Goal: Use online tool/utility: Utilize a website feature to perform a specific function

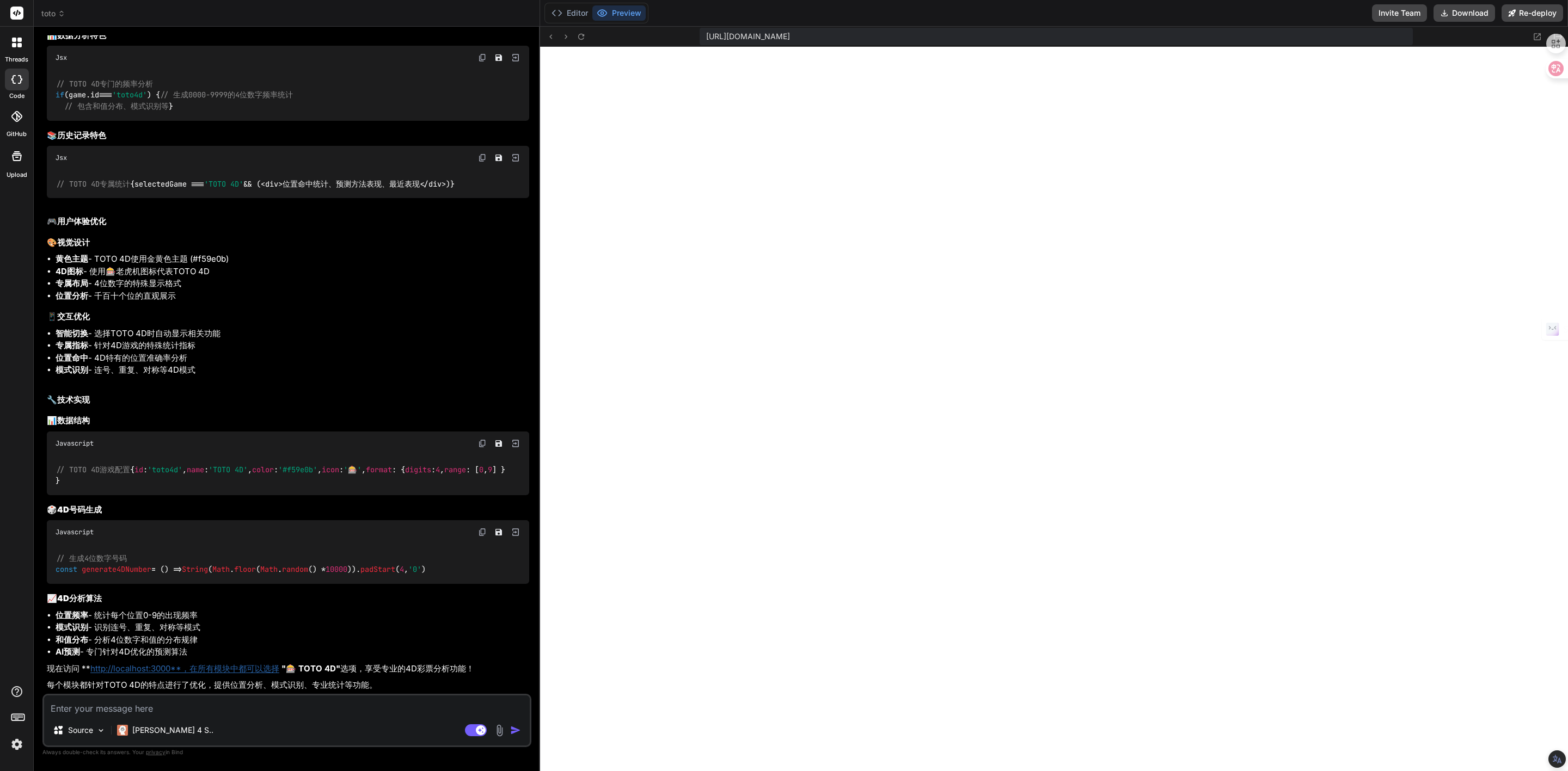
scroll to position [6793, 0]
click at [217, 702] on textarea at bounding box center [287, 705] width 486 height 19
click at [1393, 11] on button "Invite Team" at bounding box center [1399, 13] width 55 height 18
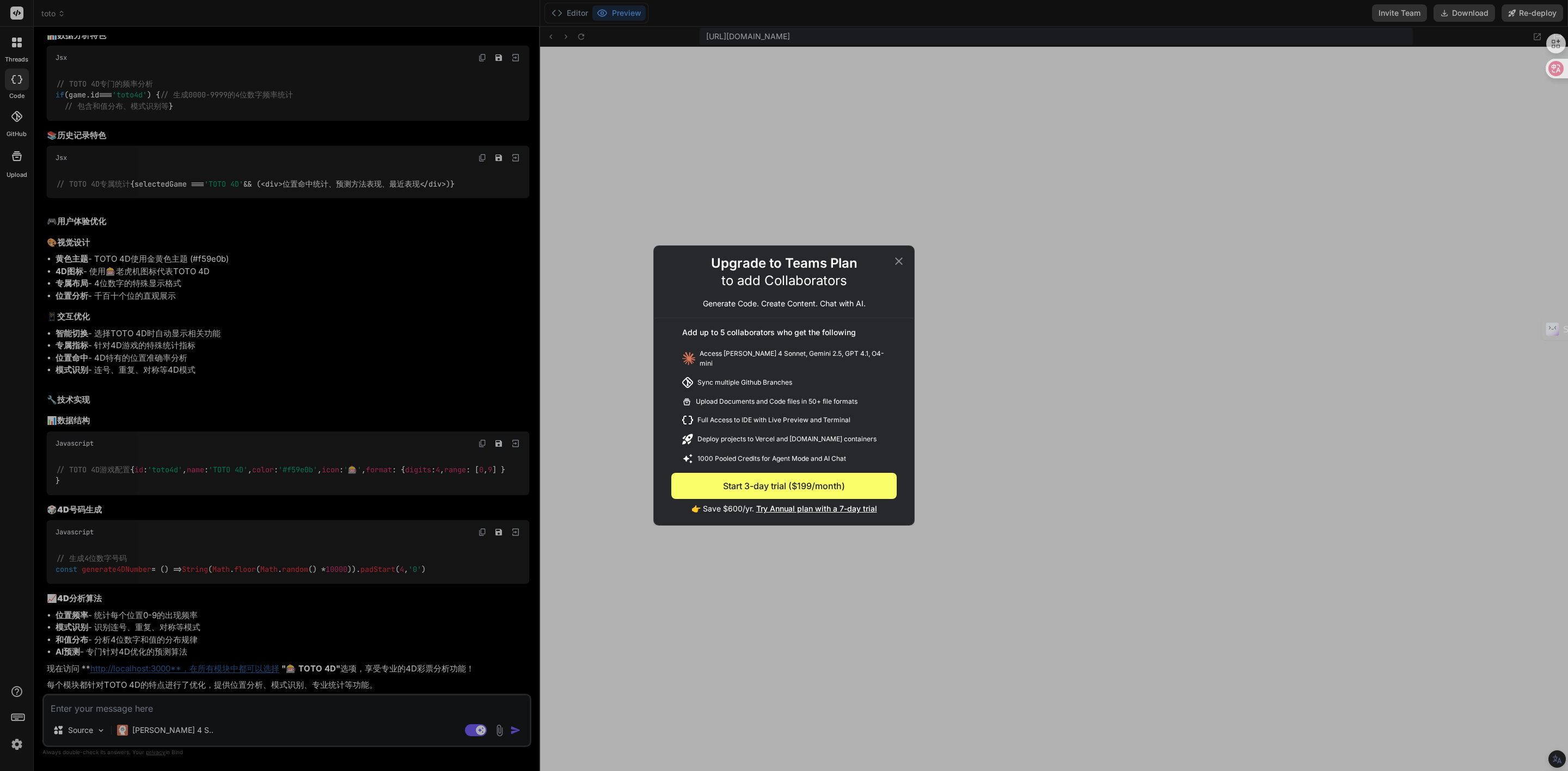
click at [896, 259] on icon at bounding box center [899, 261] width 13 height 13
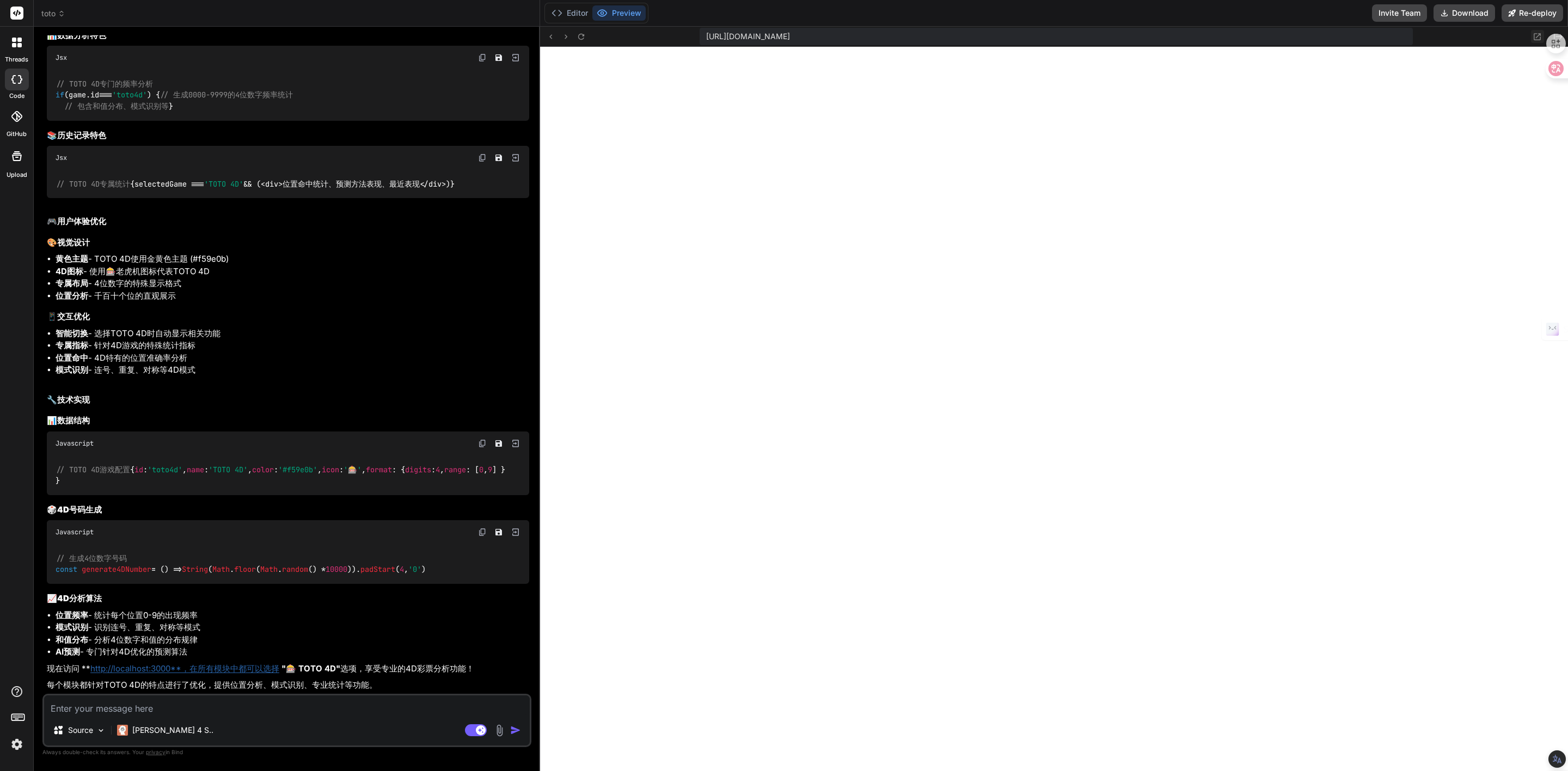
click at [1534, 38] on icon at bounding box center [1538, 37] width 10 height 10
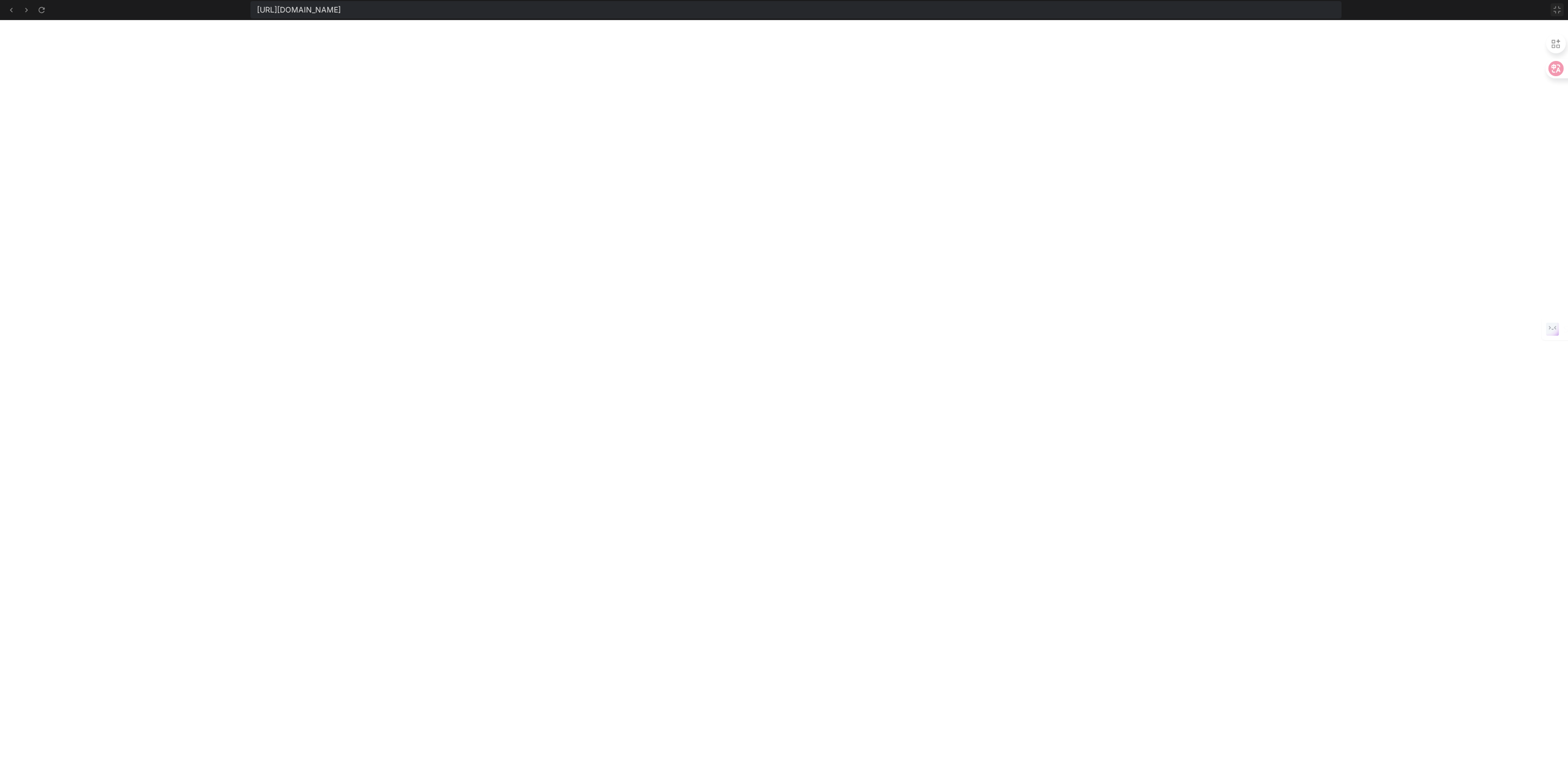
click at [1558, 10] on icon at bounding box center [1557, 10] width 9 height 9
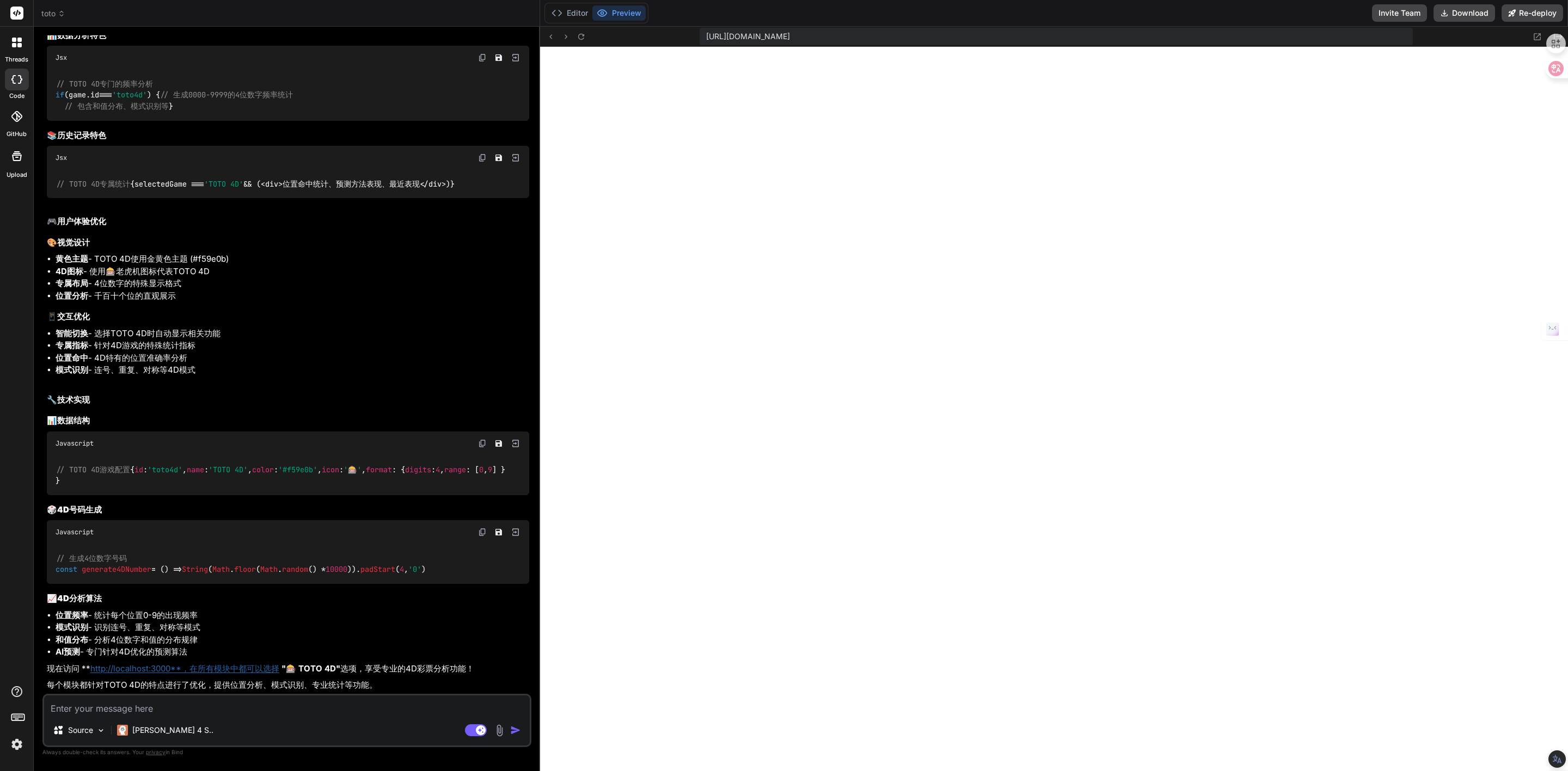
click at [9, 746] on img at bounding box center [17, 745] width 18 height 18
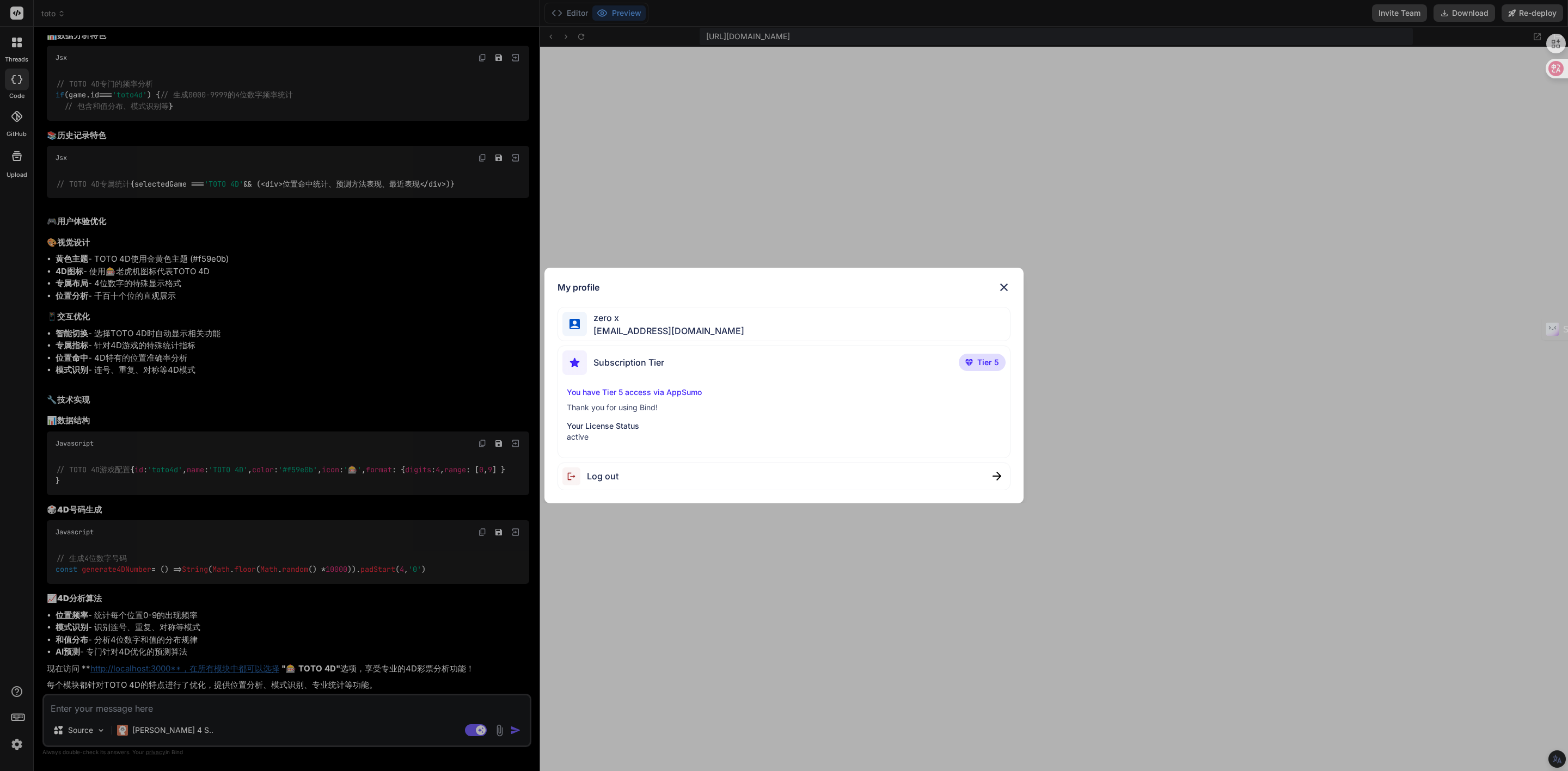
click at [13, 746] on div "My profile zero x [EMAIL_ADDRESS][DOMAIN_NAME] Subscription Tier Tier 5 You hav…" at bounding box center [784, 385] width 1568 height 771
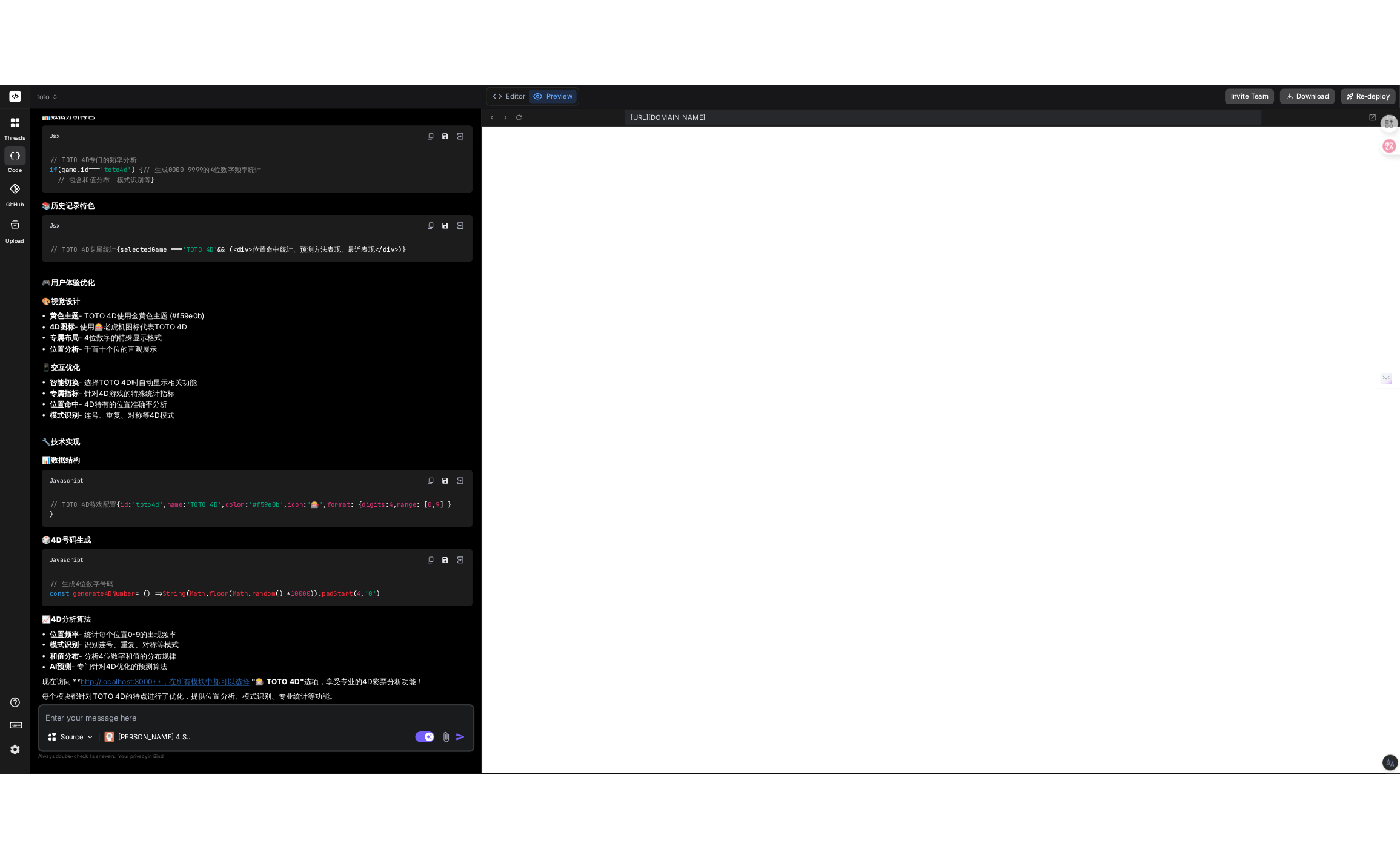
scroll to position [7469, 0]
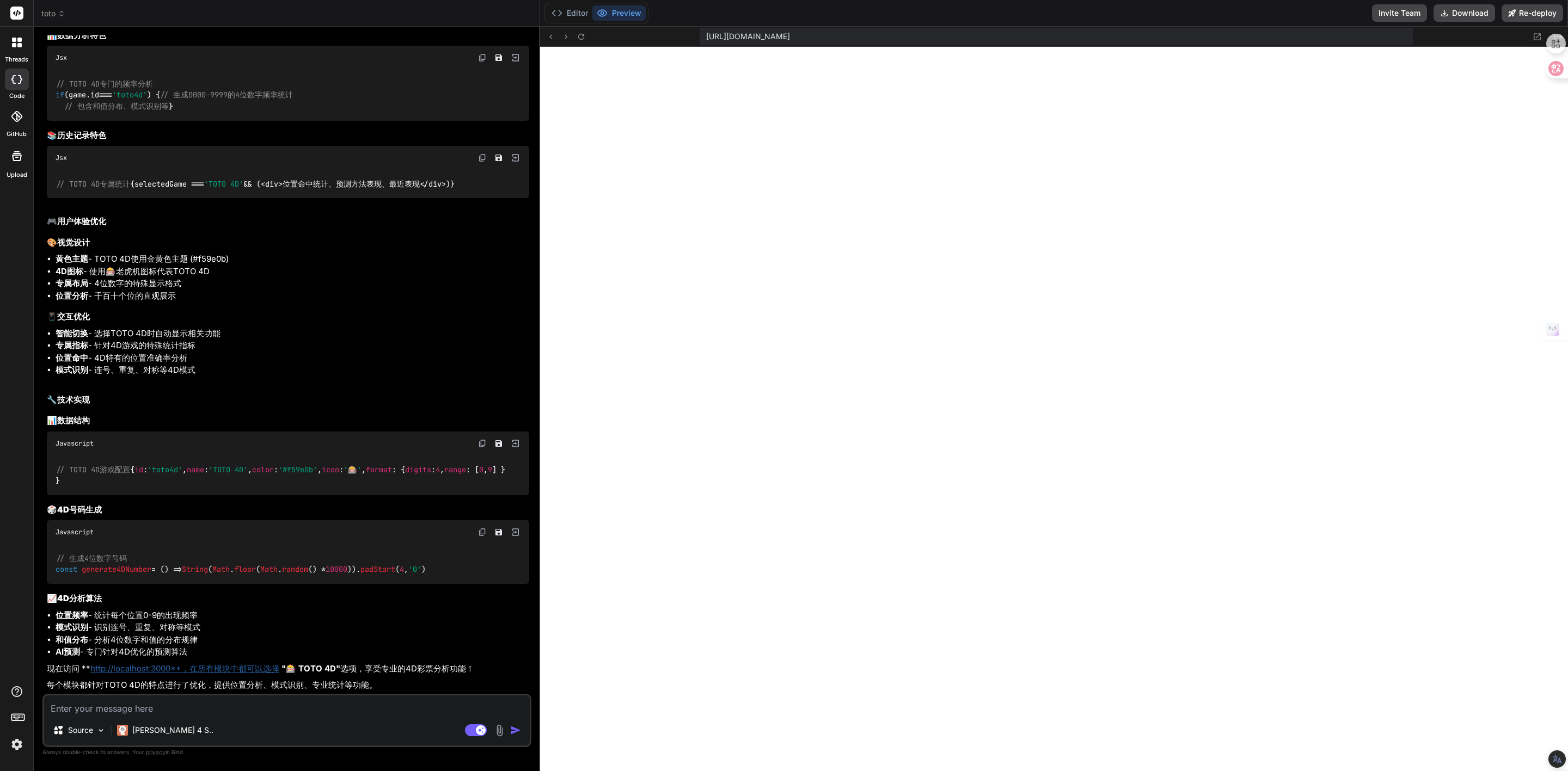
click at [11, 123] on div at bounding box center [17, 117] width 24 height 24
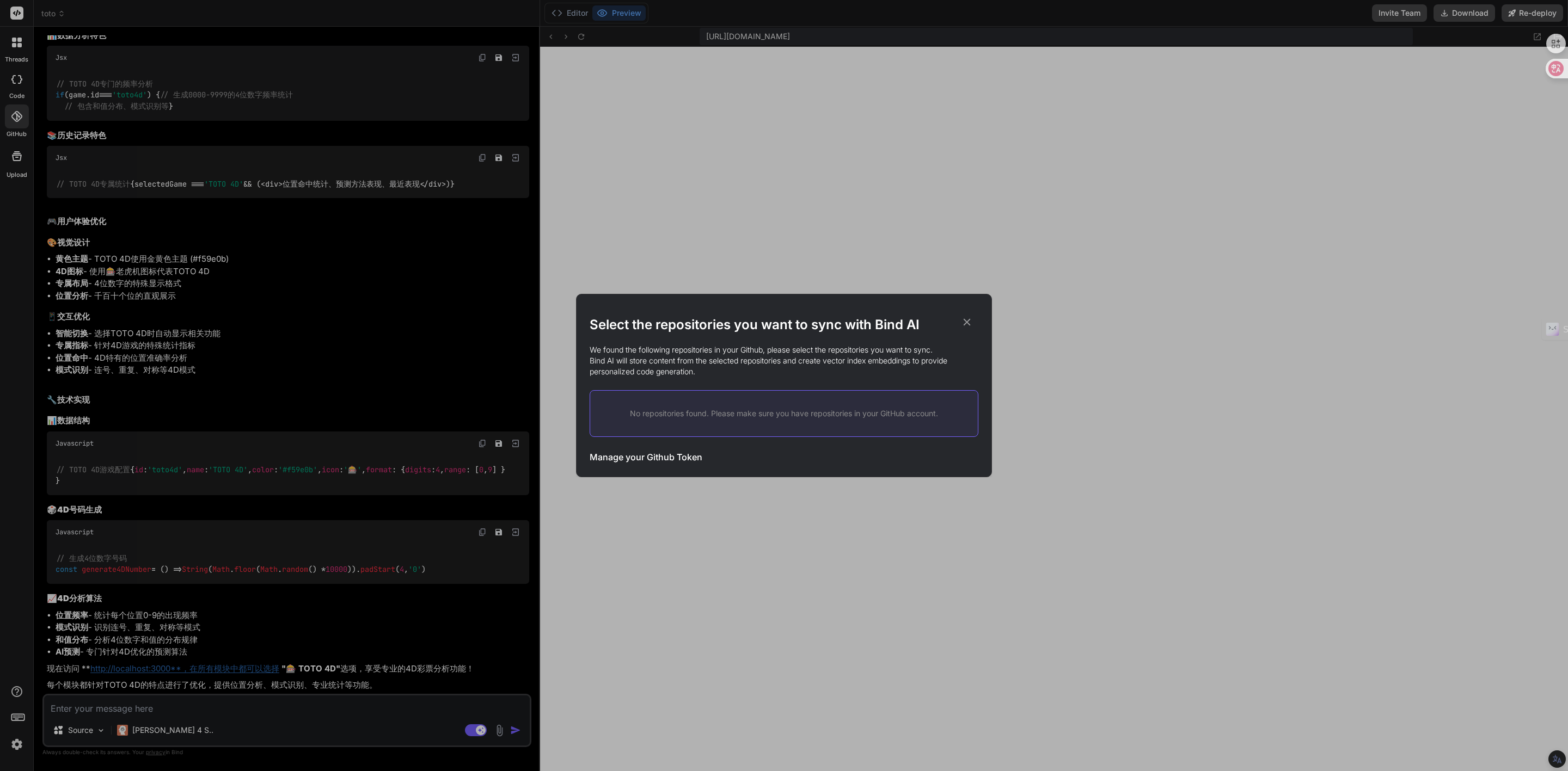
click at [969, 316] on icon at bounding box center [967, 322] width 12 height 12
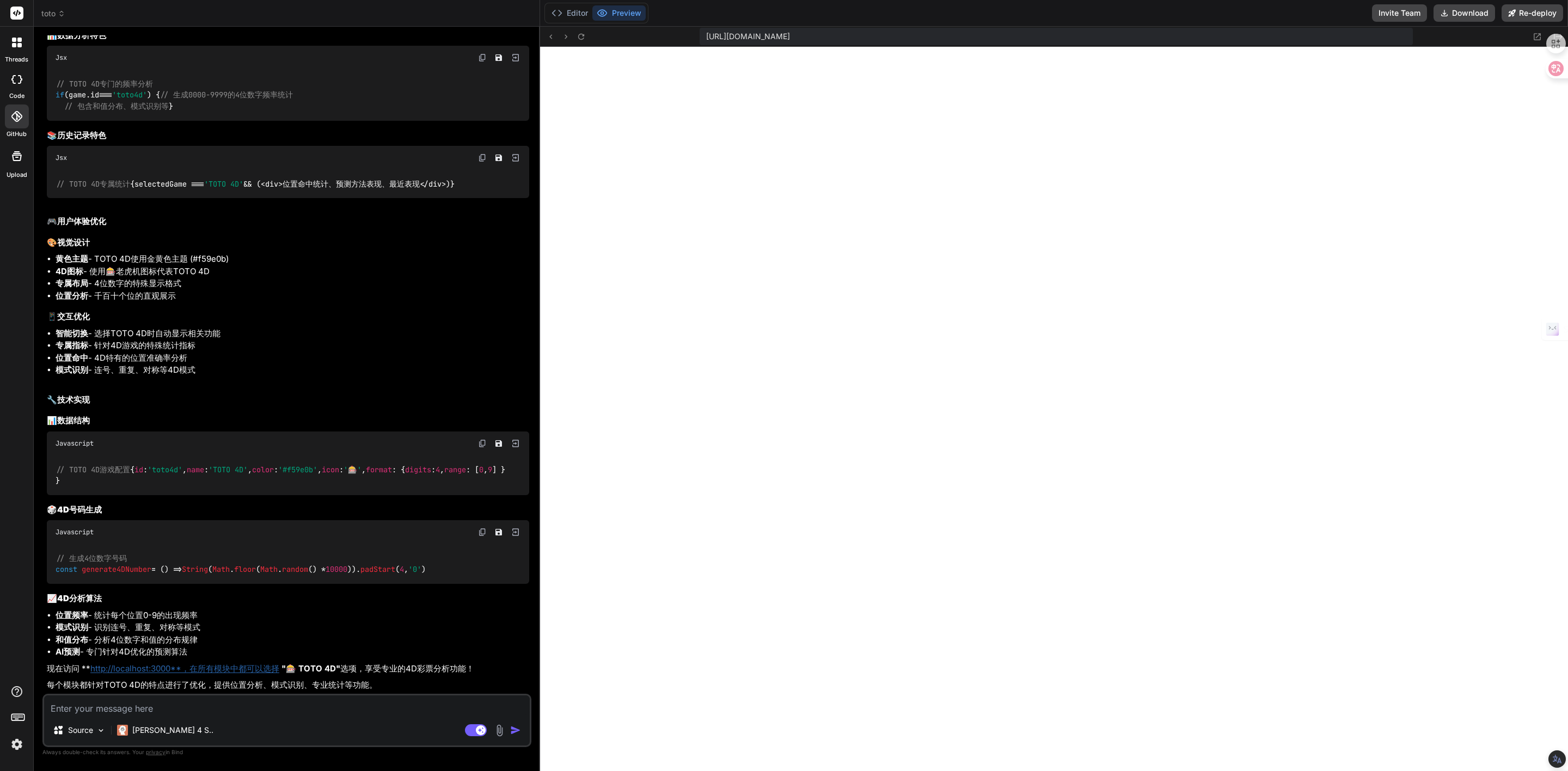
click at [15, 82] on icon at bounding box center [17, 79] width 11 height 9
click at [15, 54] on div "threads" at bounding box center [16, 45] width 33 height 38
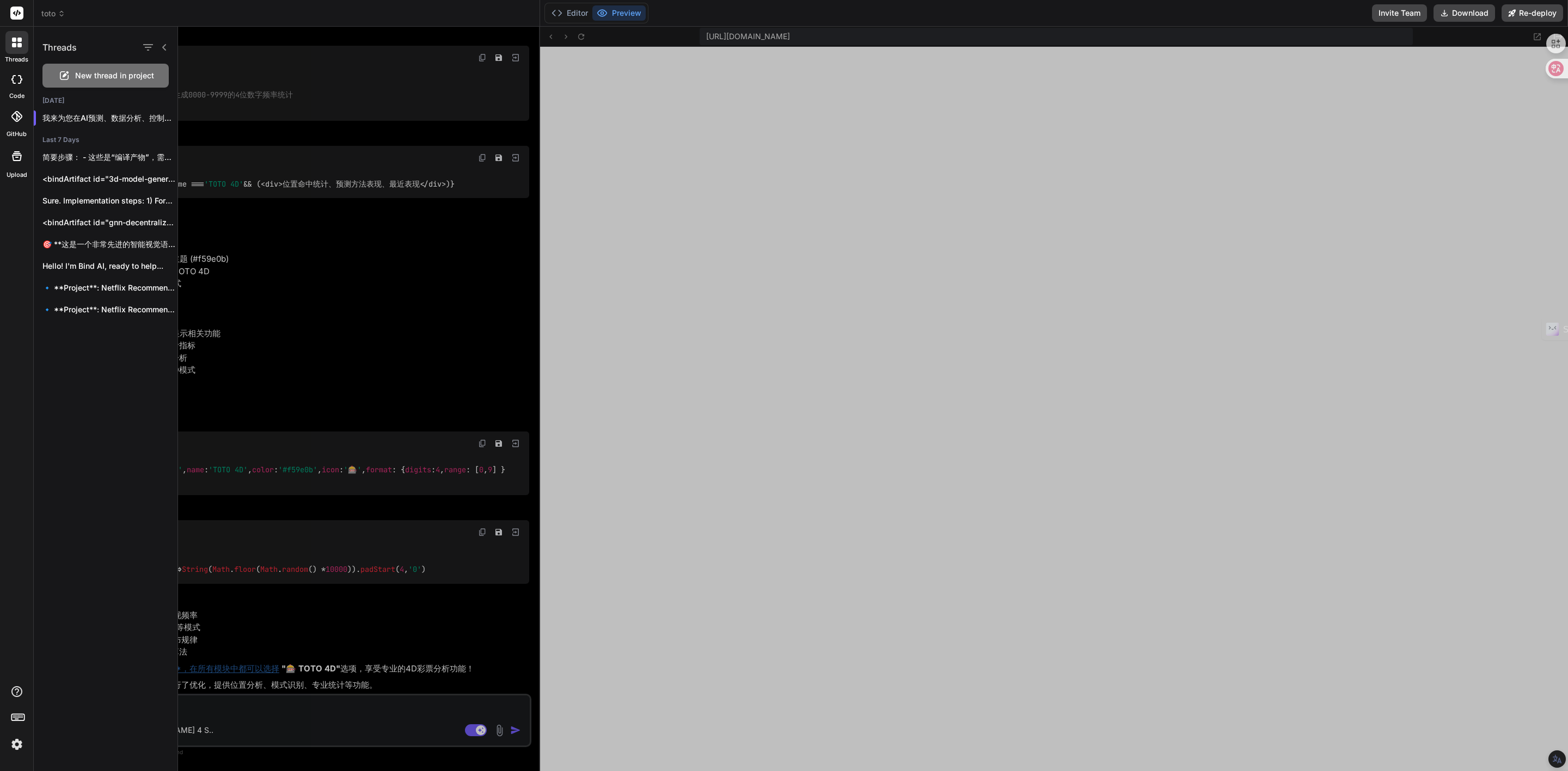
click at [94, 346] on div "Threads New thread in project [DATE] 我来为您在AI预测、数据分析、控制台、历史记录中增加TOTO 4D的选择选项！ <b…" at bounding box center [106, 399] width 144 height 745
click at [82, 348] on div "Threads New thread in project [DATE] 我来为您在AI预测、数据分析、控制台、历史记录中增加TOTO 4D的选择选项！ <b…" at bounding box center [106, 399] width 144 height 745
click at [11, 15] on rect at bounding box center [17, 13] width 13 height 13
click at [19, 15] on rect at bounding box center [17, 13] width 13 height 13
click at [575, 11] on button "Editor" at bounding box center [569, 13] width 45 height 15
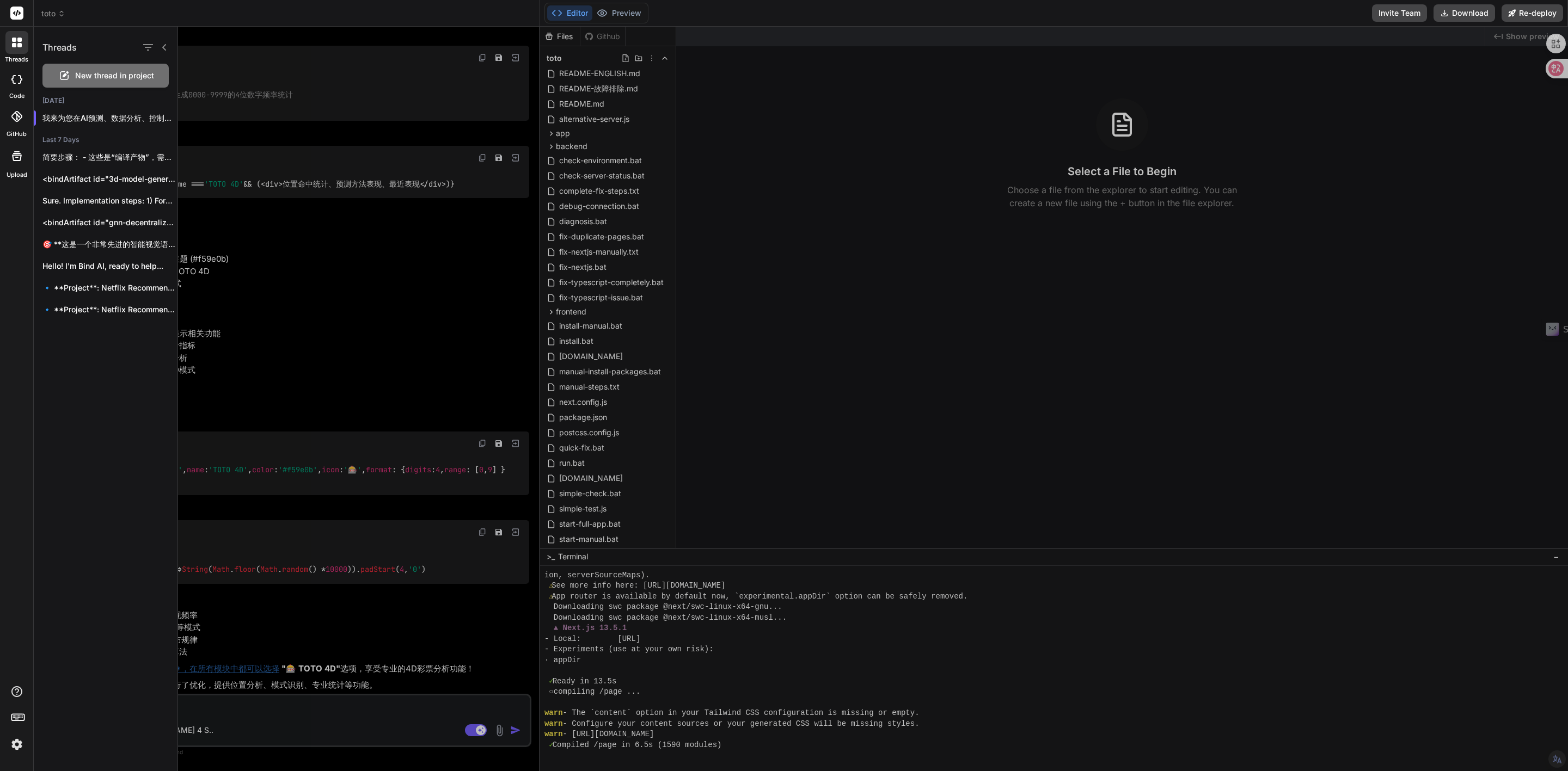
type textarea "x"
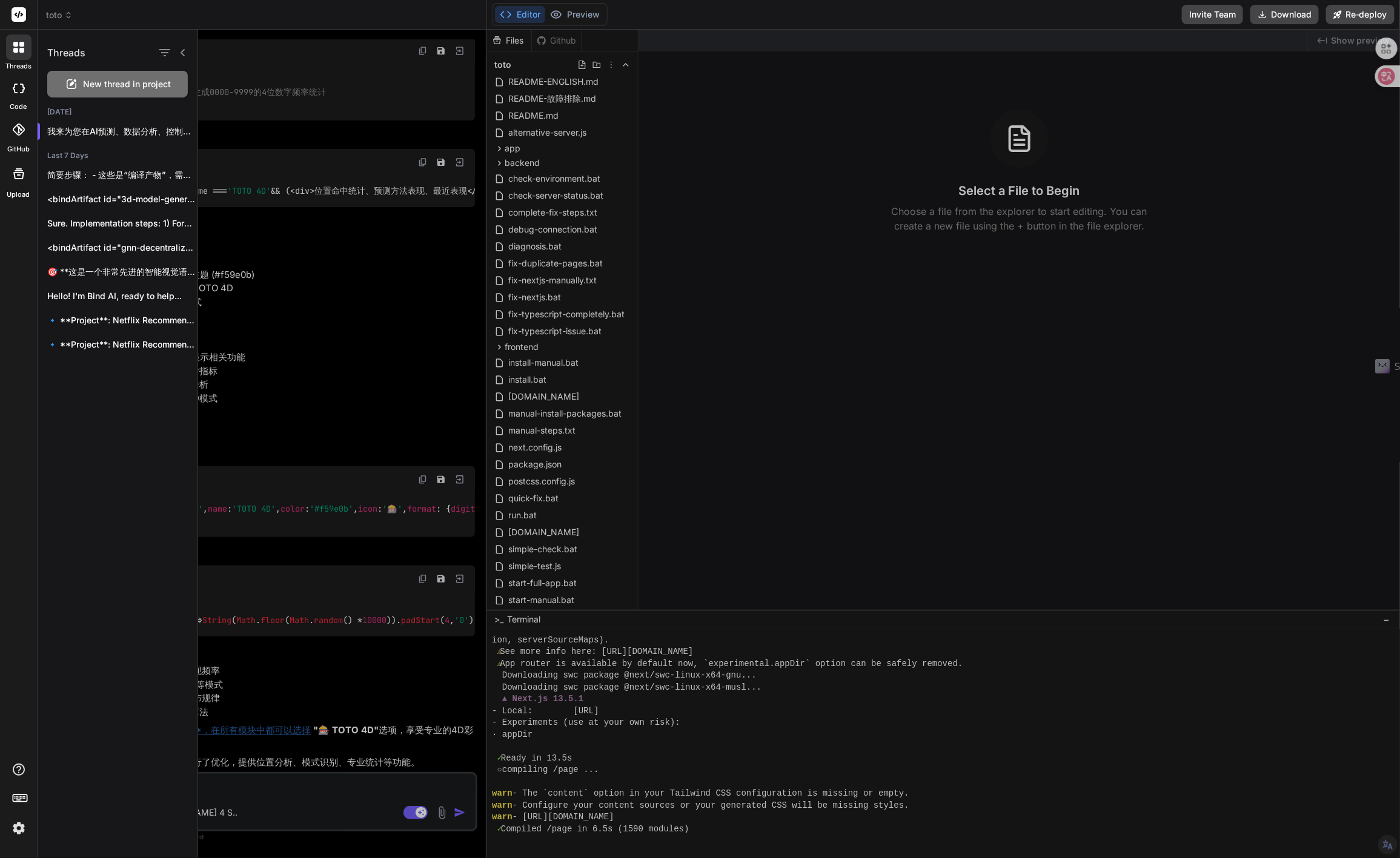
scroll to position [7550, 0]
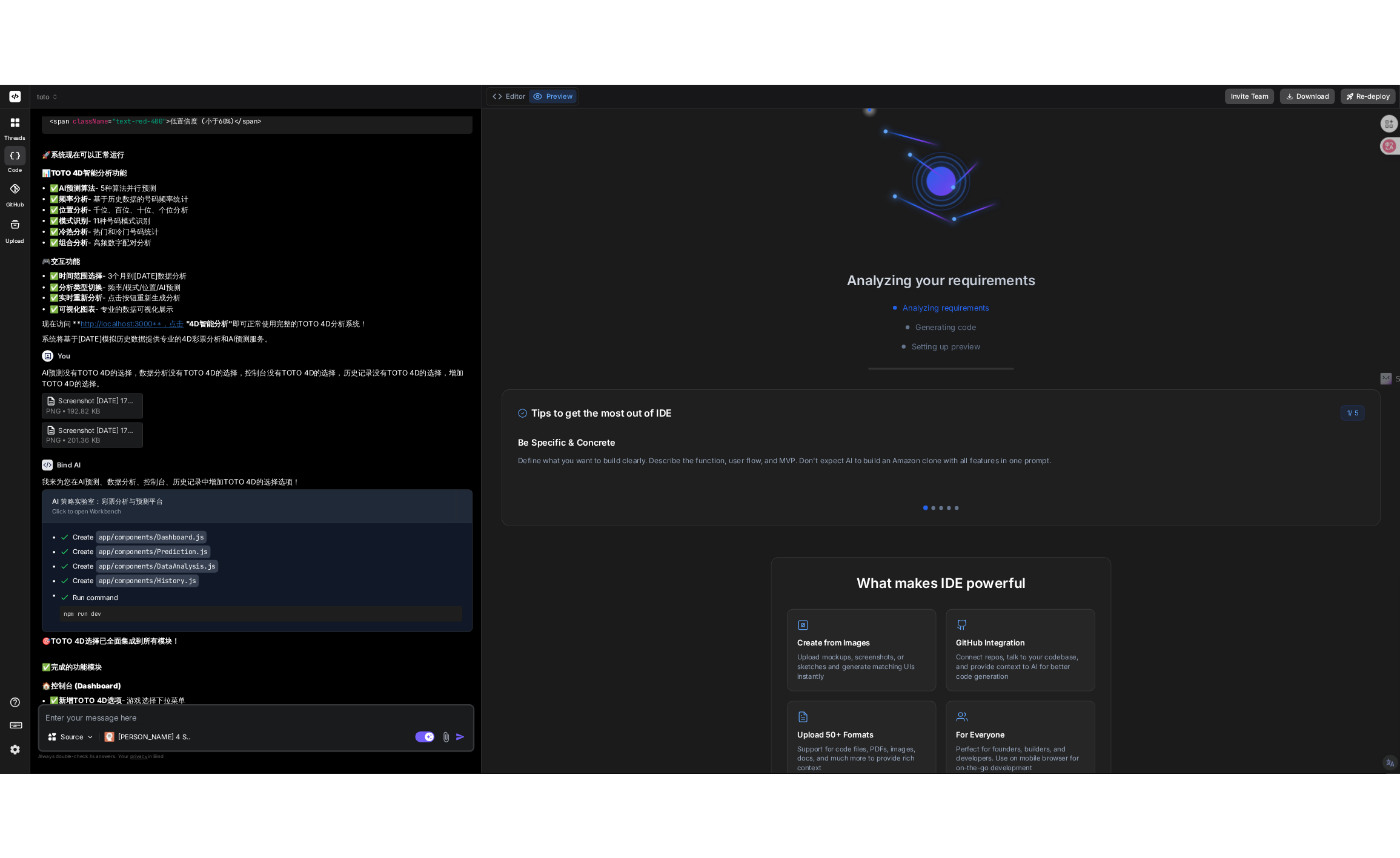
scroll to position [5828, 0]
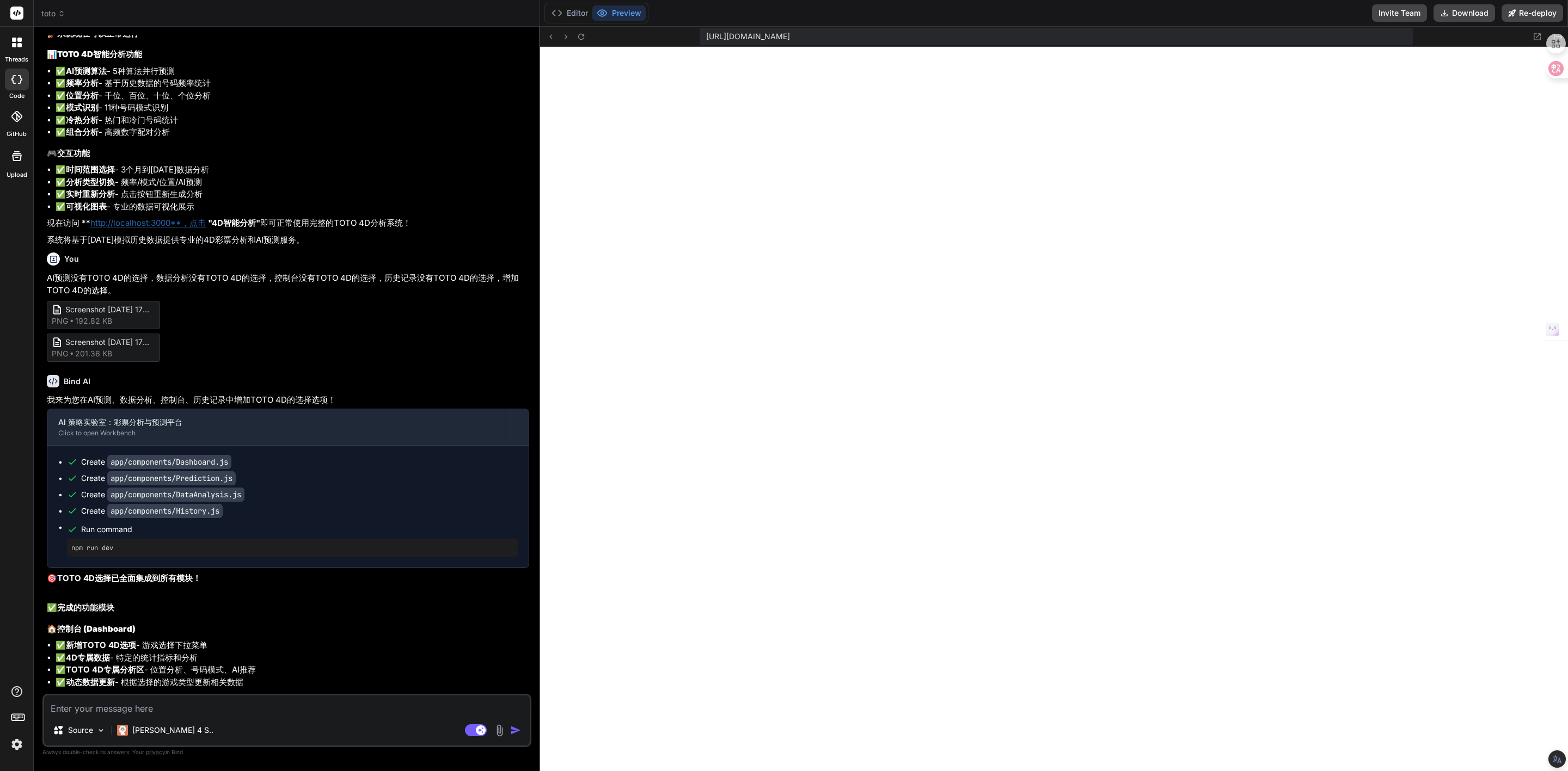
type textarea "x"
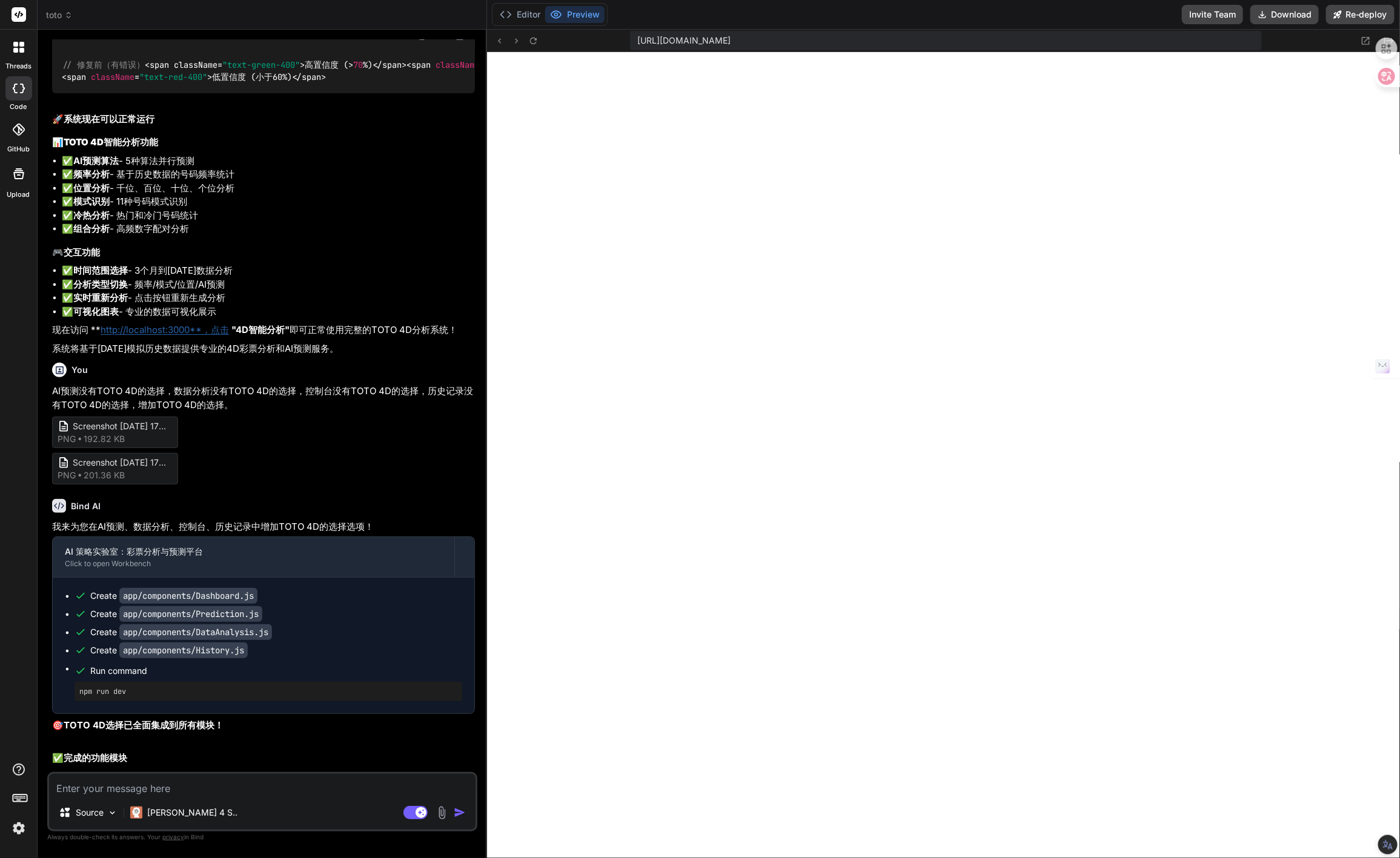
scroll to position [5909, 0]
